Goal: Task Accomplishment & Management: Complete application form

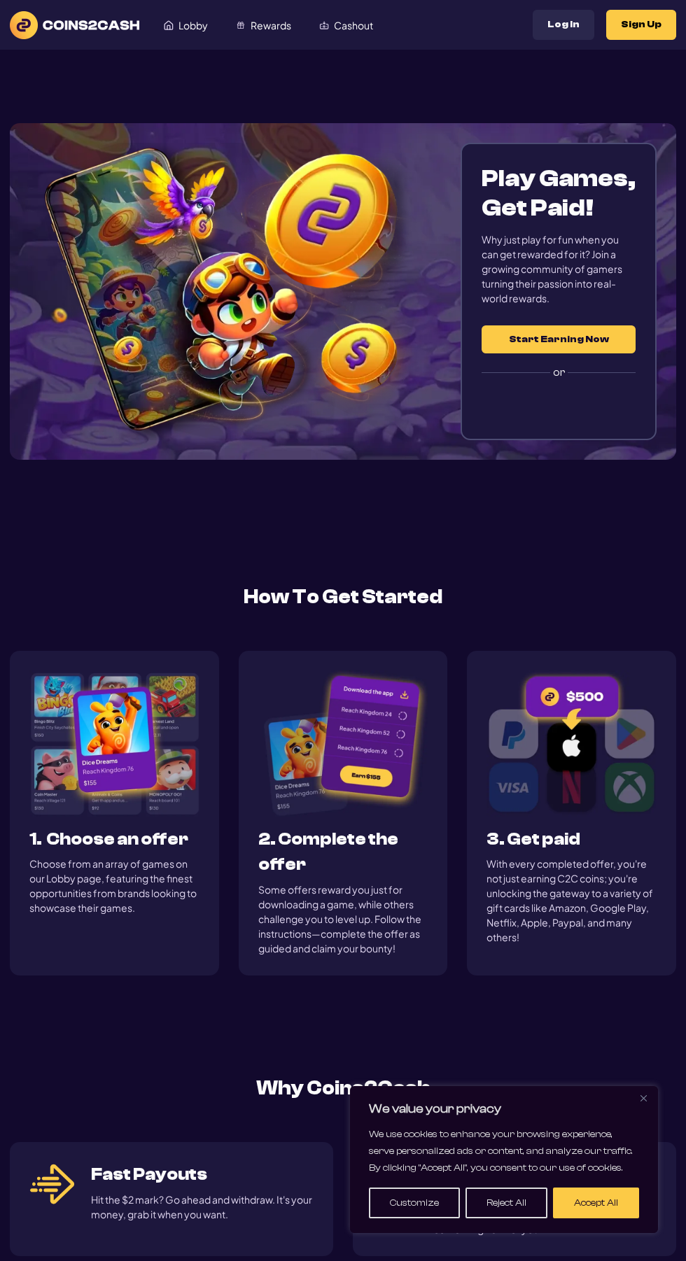
click at [567, 334] on button "Start Earning Now" at bounding box center [558, 339] width 154 height 28
click at [574, 339] on button "Start Earning Now" at bounding box center [558, 339] width 154 height 28
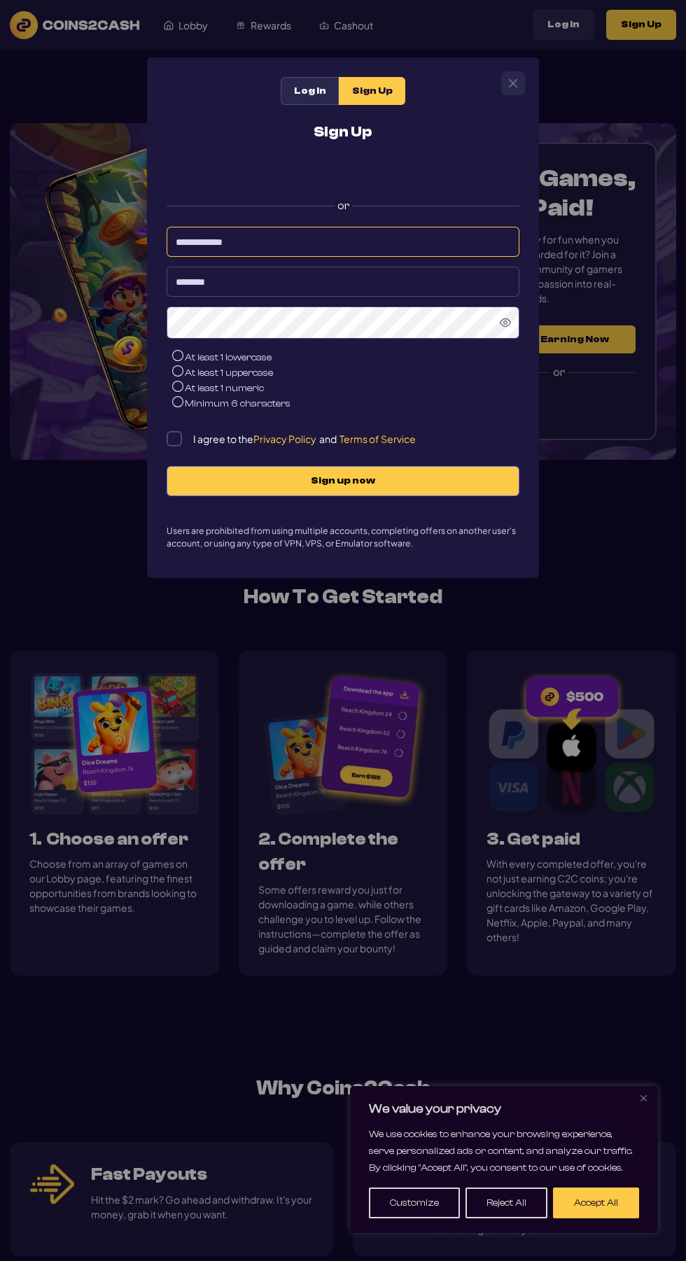
click at [409, 241] on input at bounding box center [343, 242] width 353 height 30
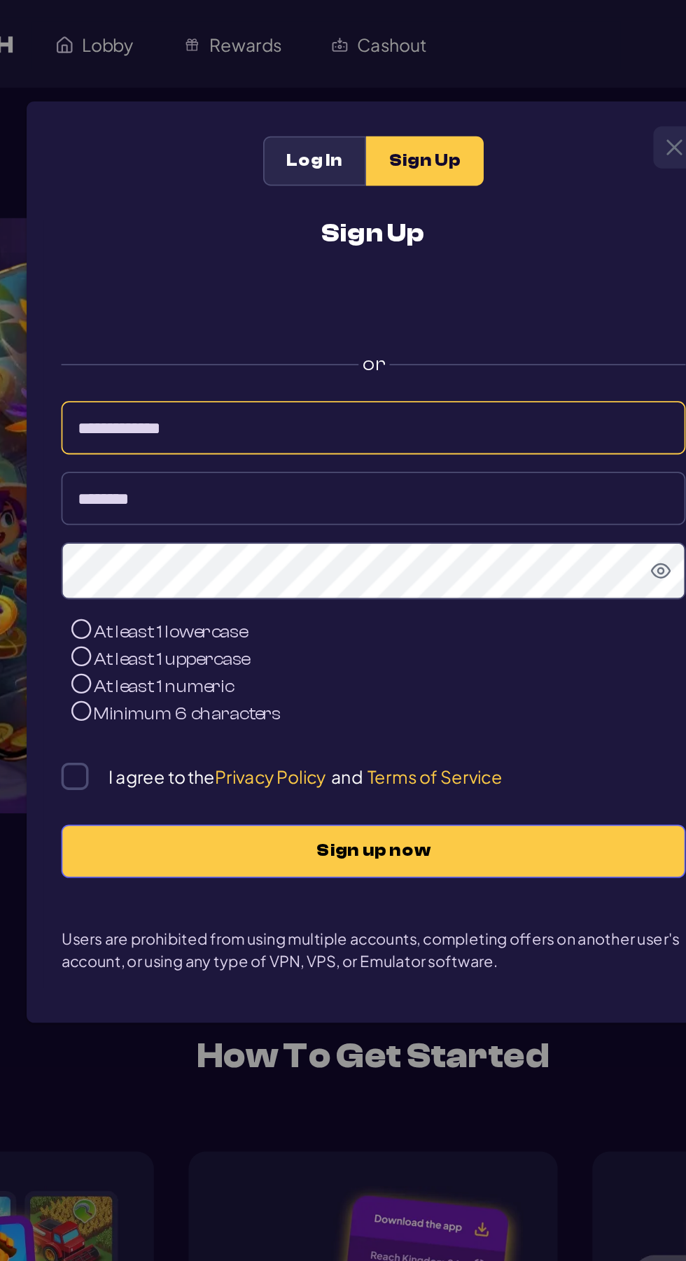
type input "**********"
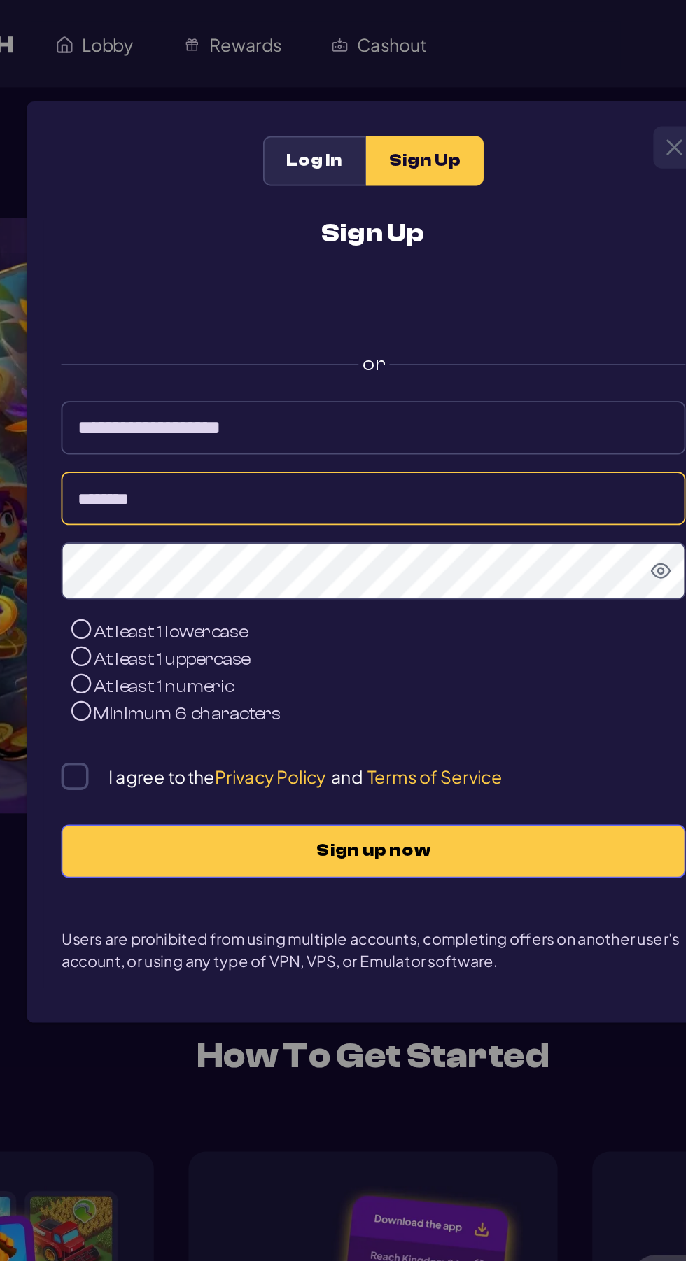
click at [374, 290] on input at bounding box center [343, 282] width 353 height 30
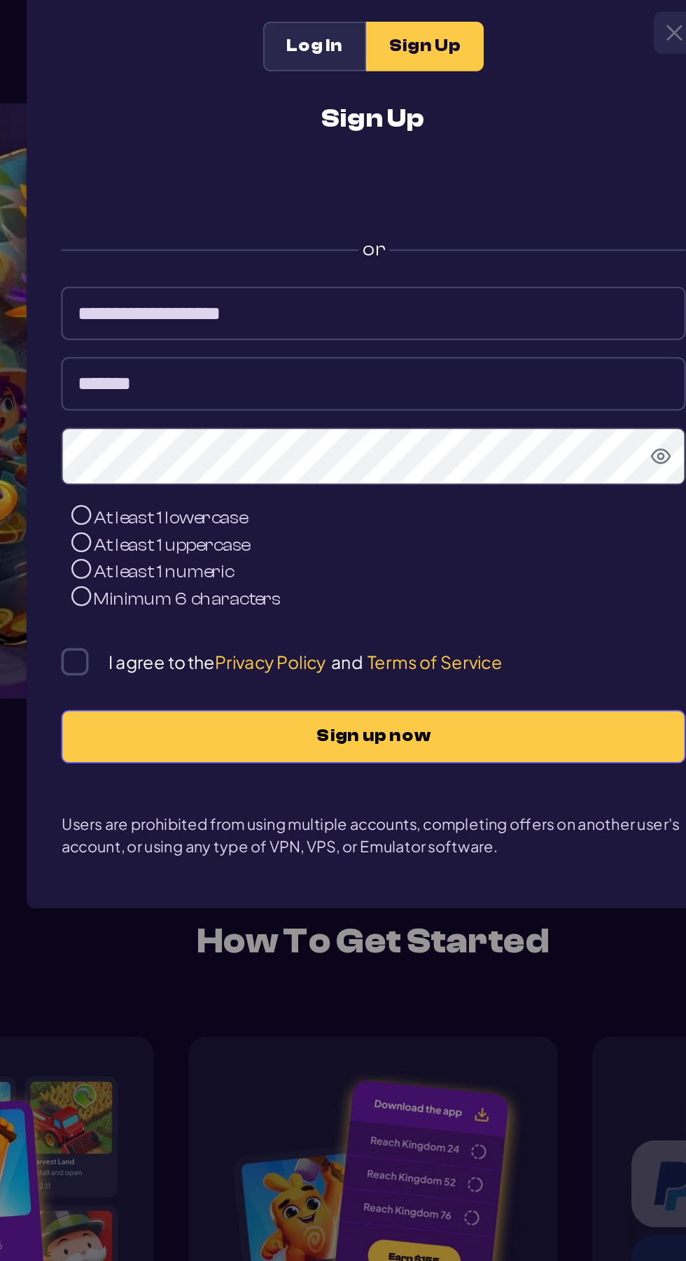
type input "*******"
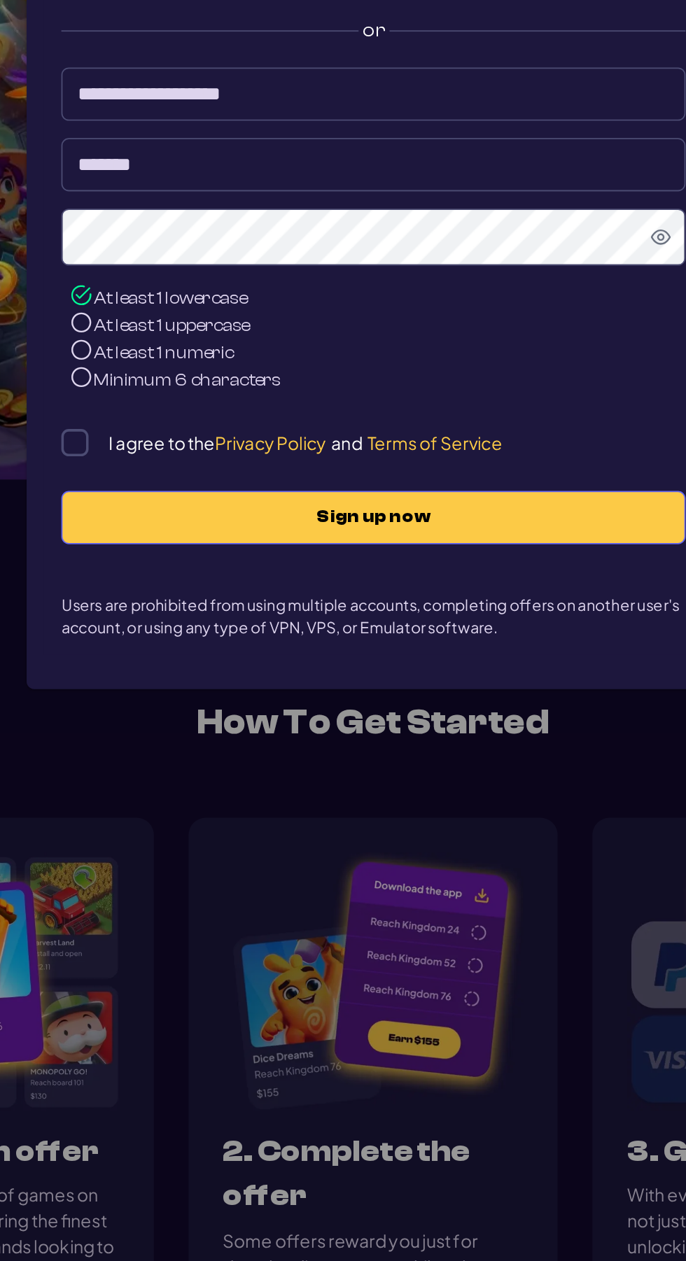
click at [507, 323] on icon "Show Password" at bounding box center [505, 322] width 11 height 8
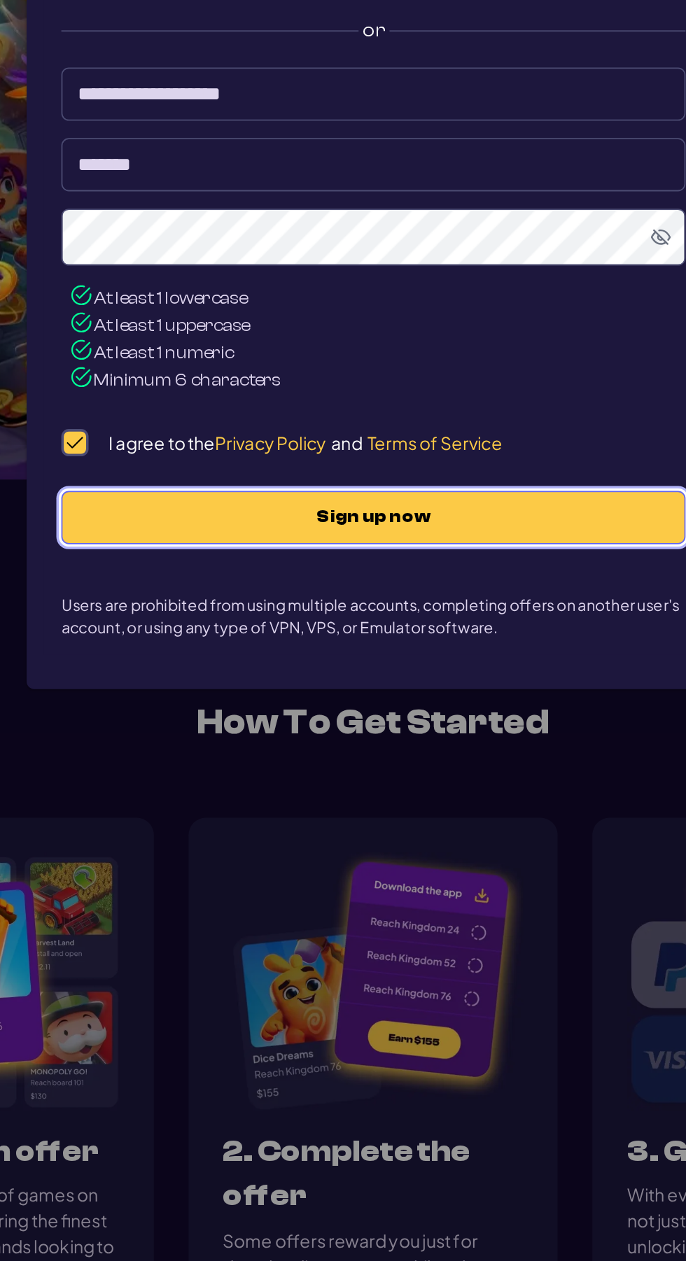
click at [214, 487] on span "Sign up now" at bounding box center [342, 481] width 323 height 12
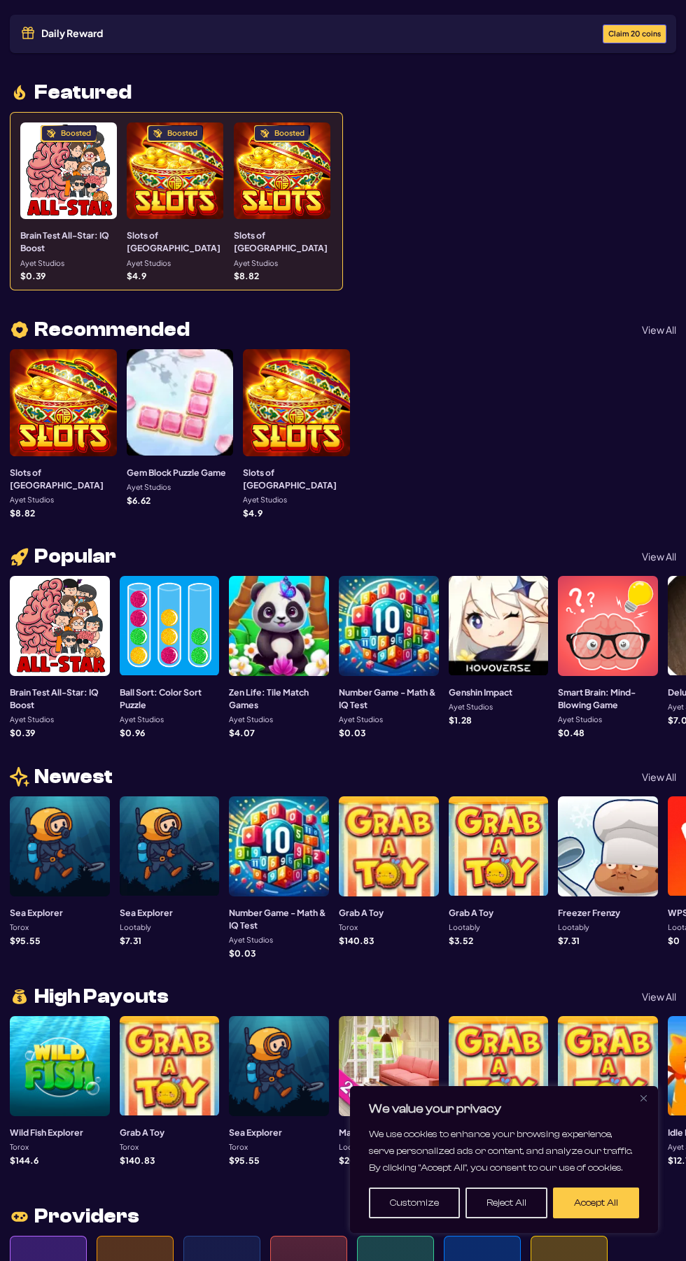
scroll to position [183, 0]
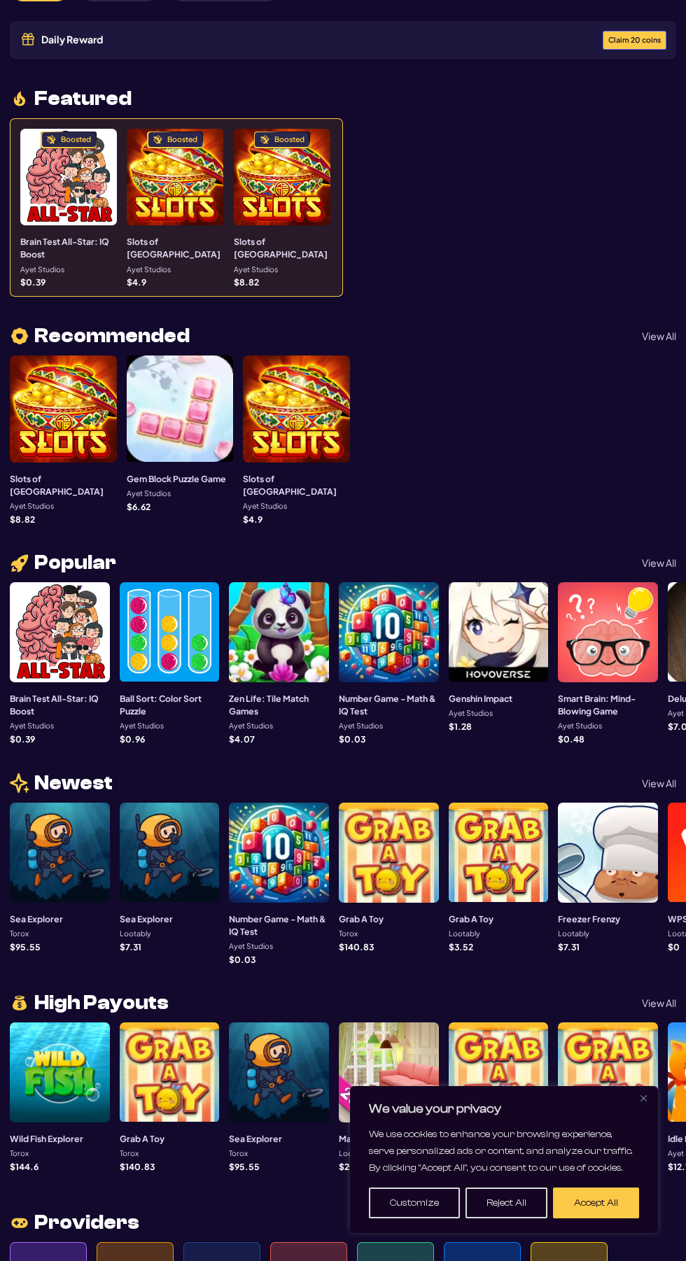
click at [595, 1205] on button "Accept All" at bounding box center [596, 1202] width 86 height 31
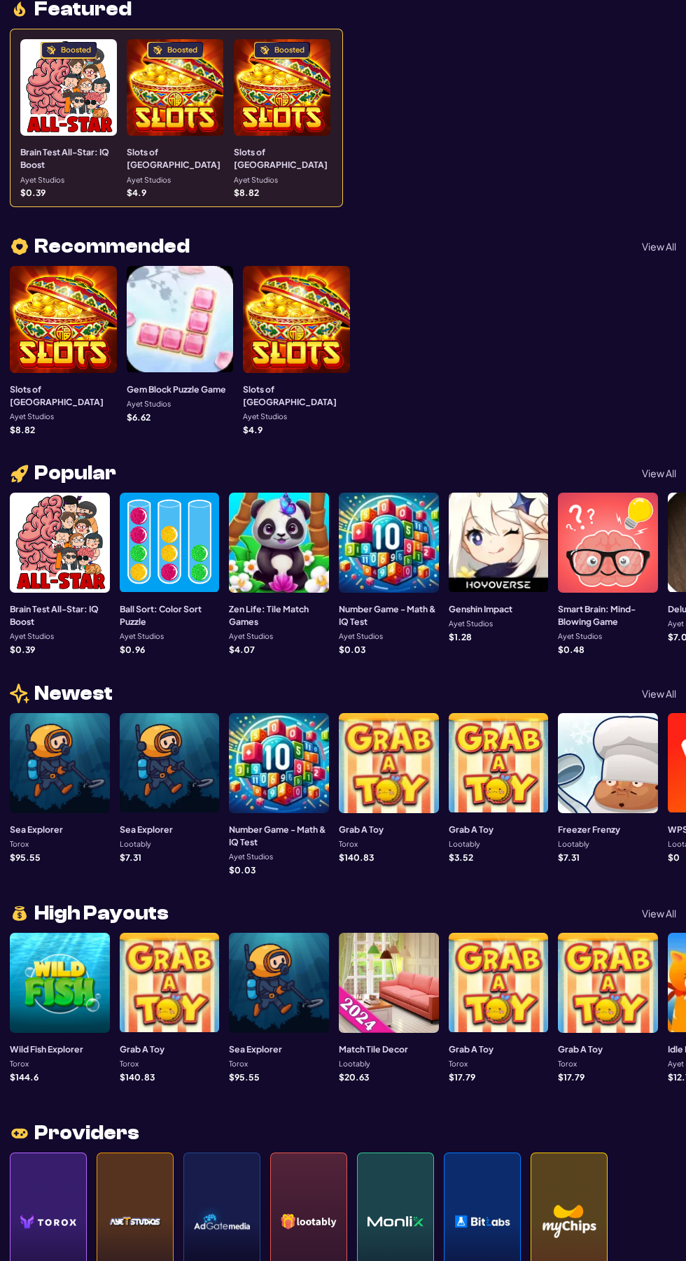
scroll to position [0, 0]
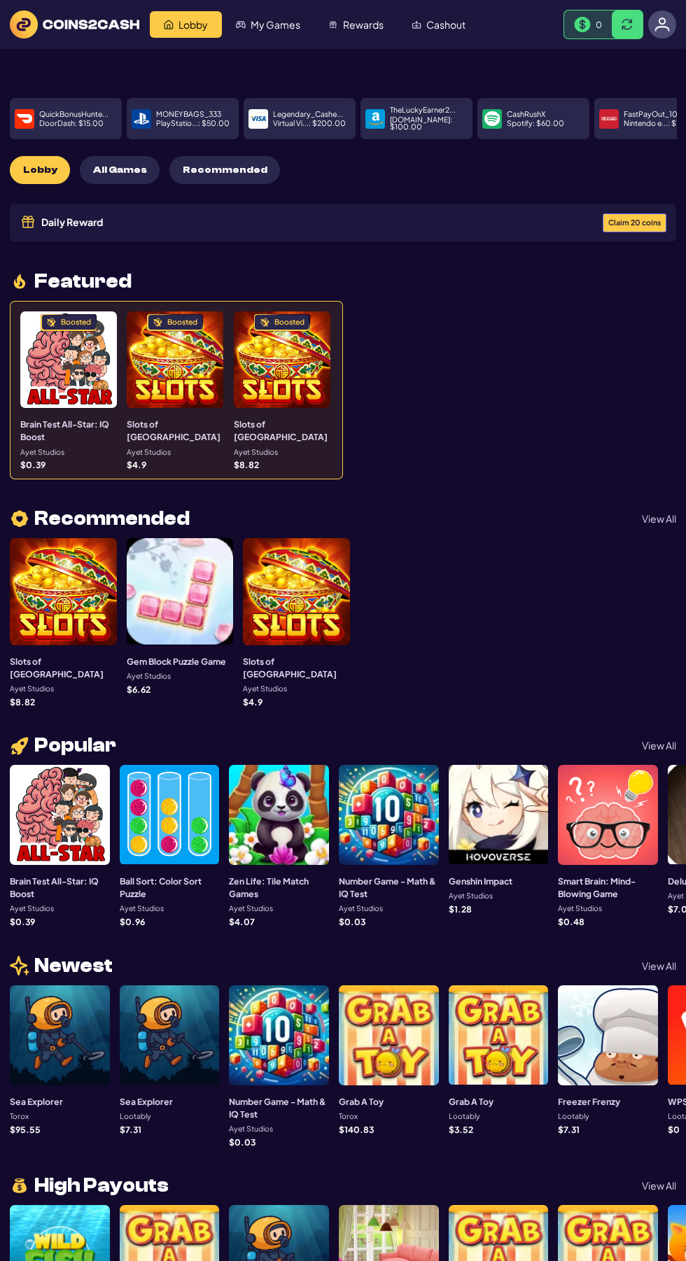
click at [661, 24] on img at bounding box center [661, 24] width 15 height 15
click at [612, 73] on span "My Profile" at bounding box center [606, 69] width 40 height 11
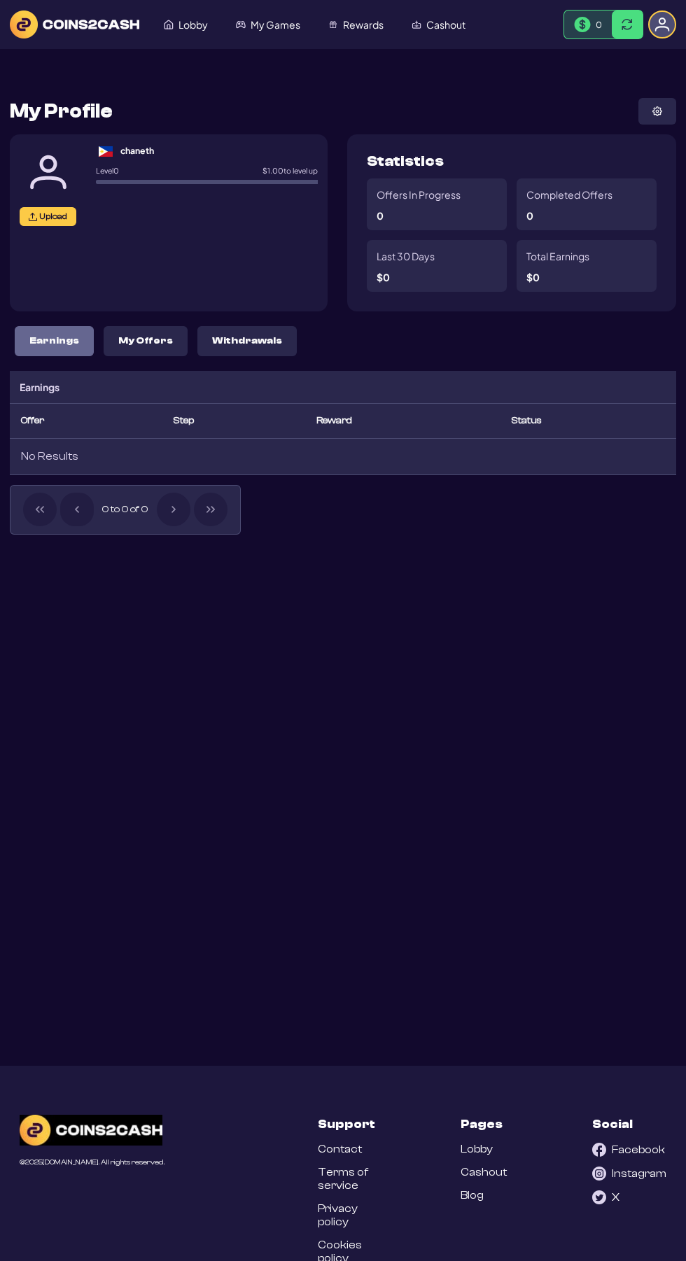
click at [432, 26] on span "Cashout" at bounding box center [445, 25] width 39 height 10
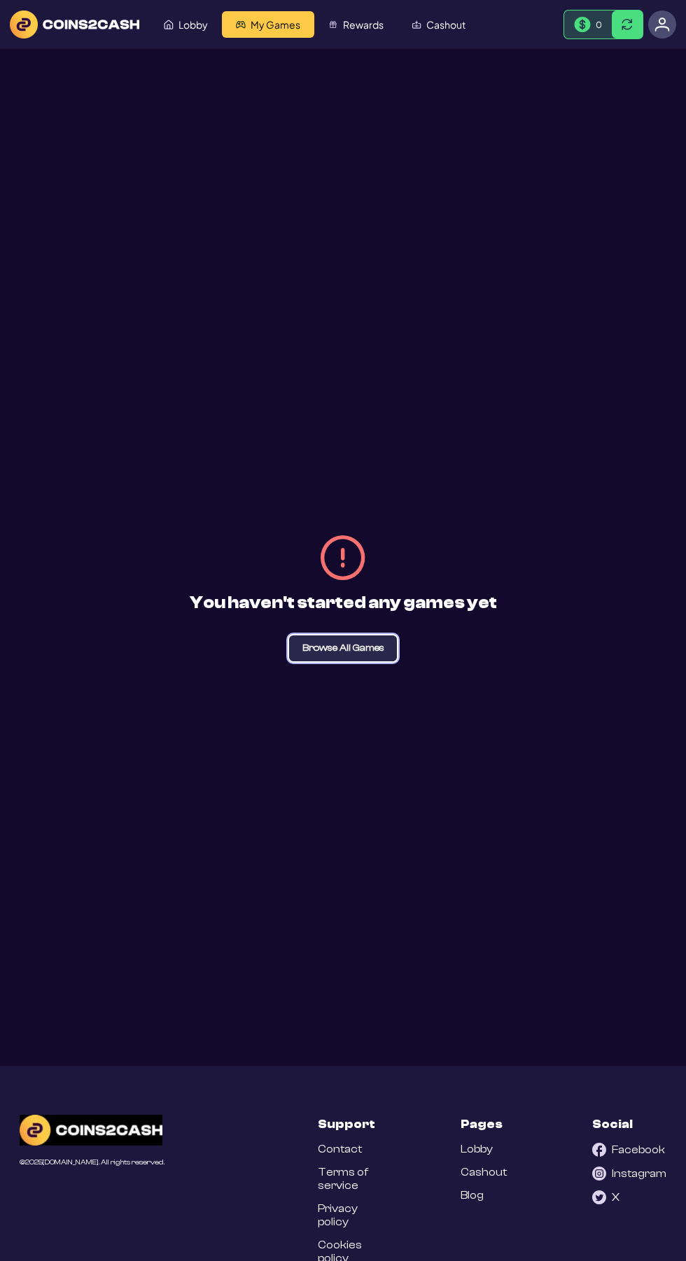
click at [309, 653] on span "Browse All Games" at bounding box center [343, 648] width 82 height 10
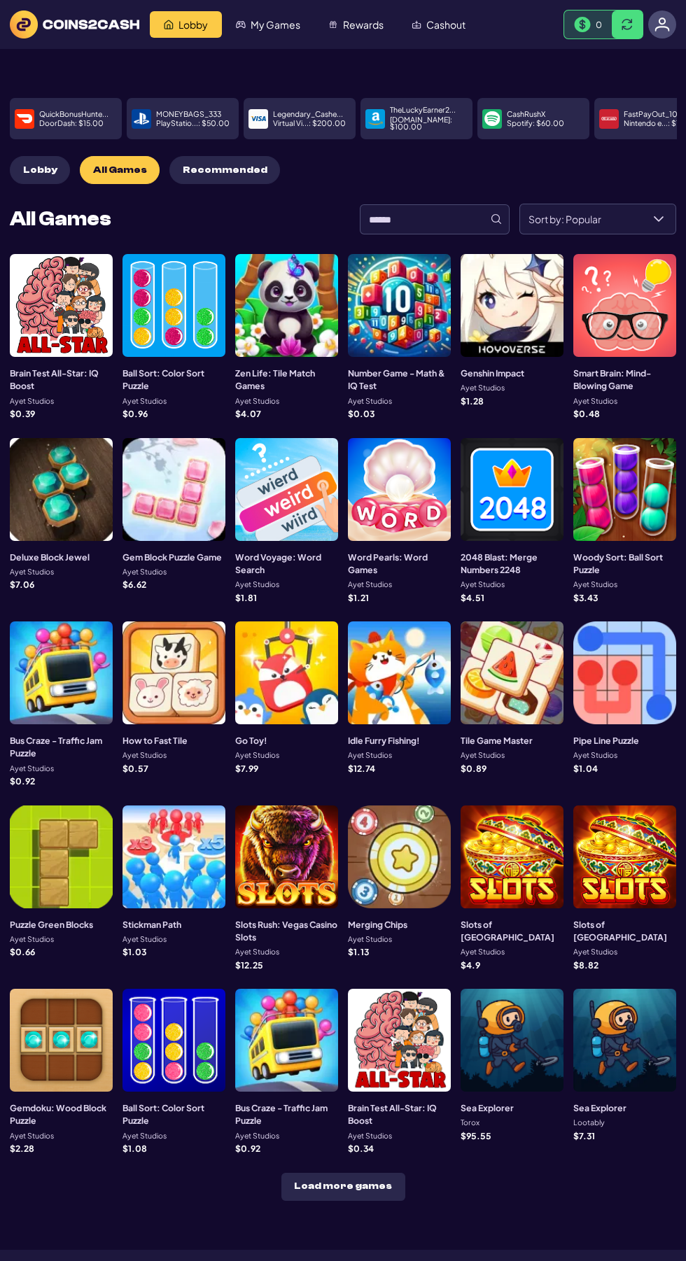
click at [162, 327] on div at bounding box center [173, 305] width 103 height 103
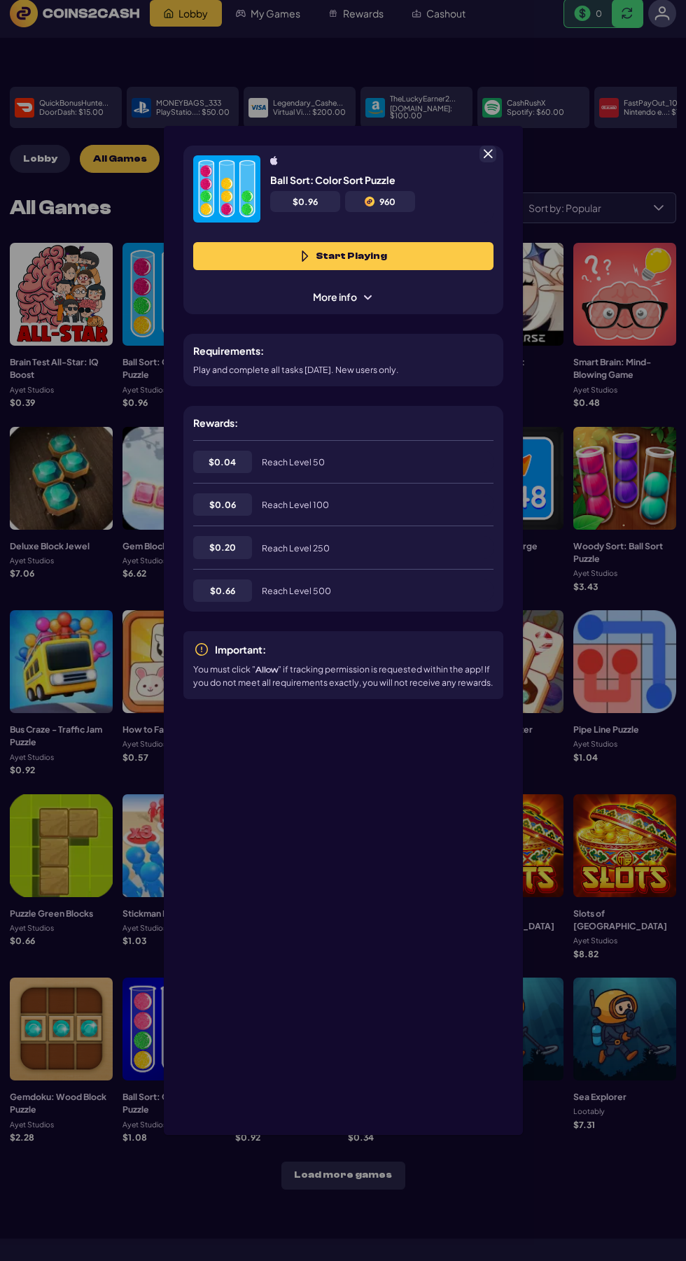
scroll to position [70, 0]
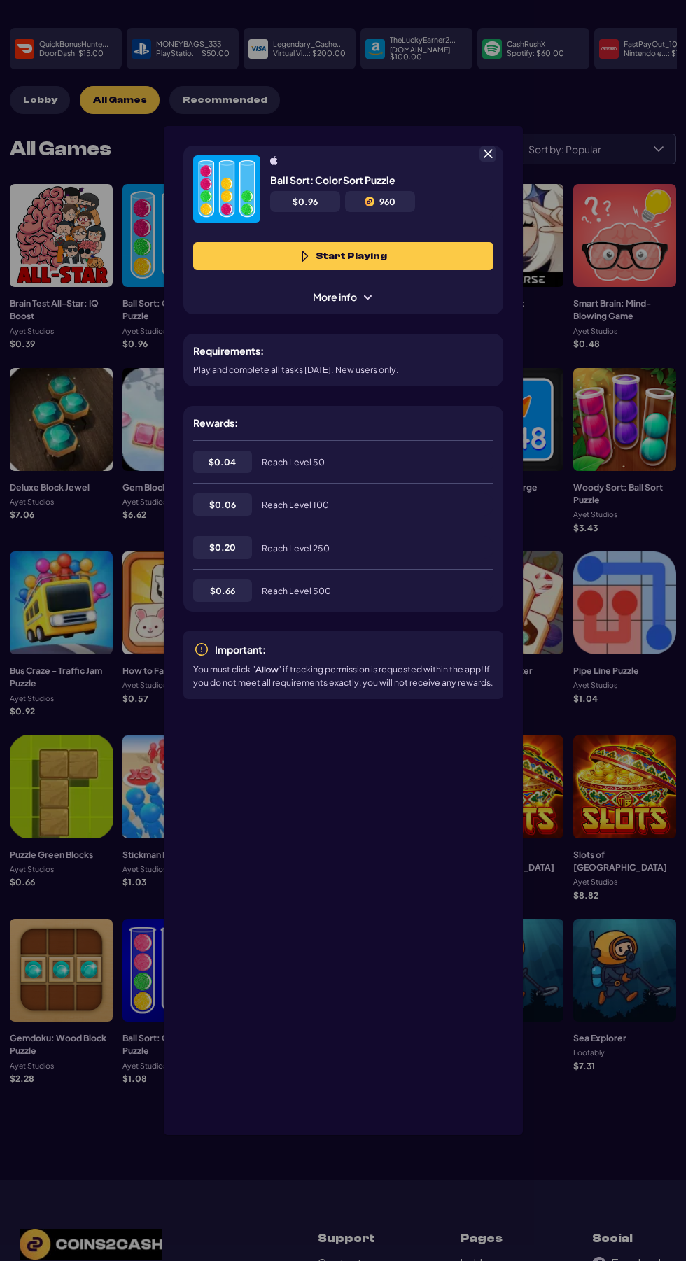
click at [299, 242] on button "Start Playing" at bounding box center [343, 256] width 300 height 28
